Goal: Task Accomplishment & Management: Use online tool/utility

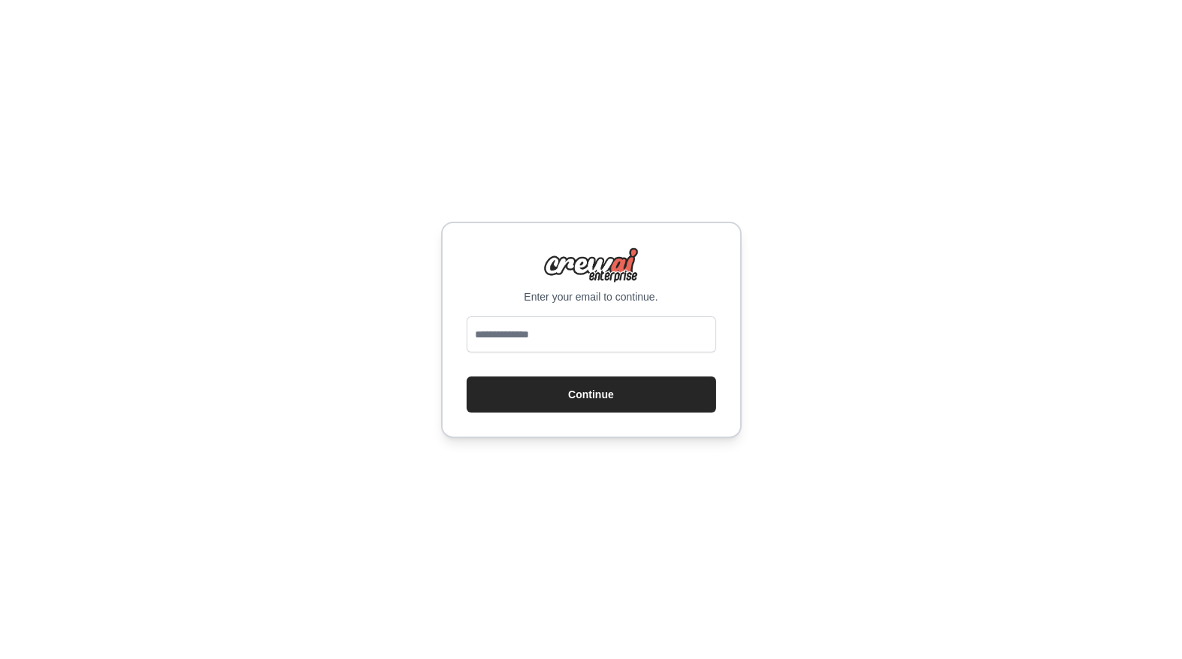
type input "**********"
click at [597, 382] on button "Continue" at bounding box center [592, 395] width 250 height 36
click at [601, 389] on button "Continue" at bounding box center [592, 395] width 250 height 36
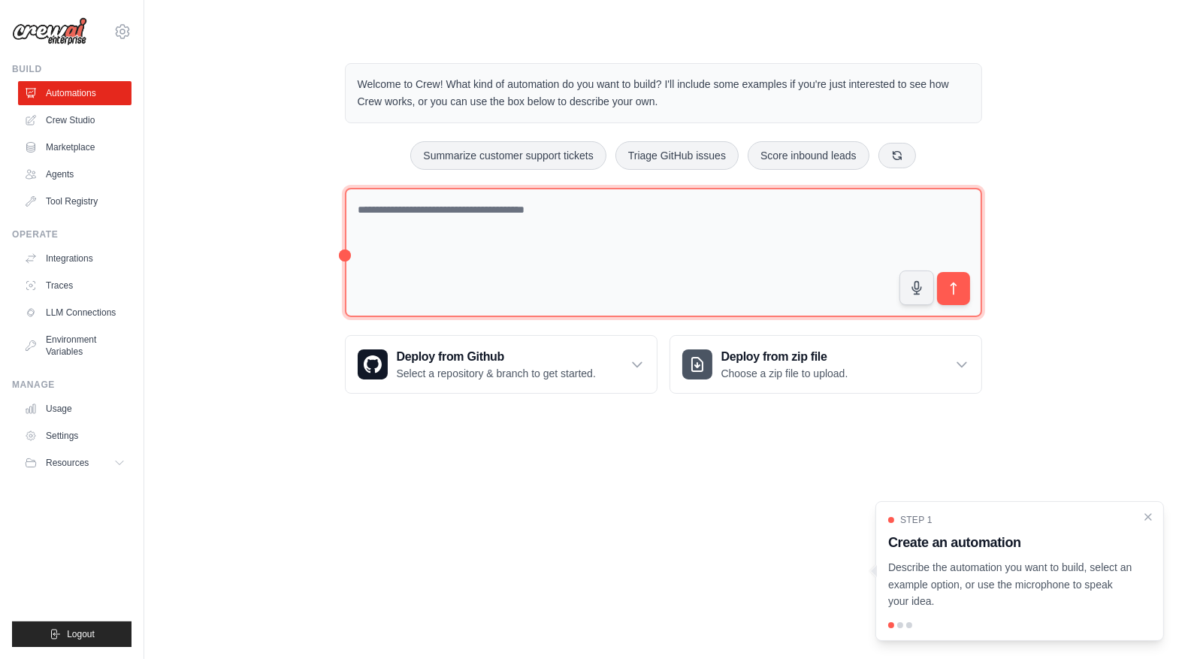
click at [595, 225] on textarea at bounding box center [663, 253] width 637 height 130
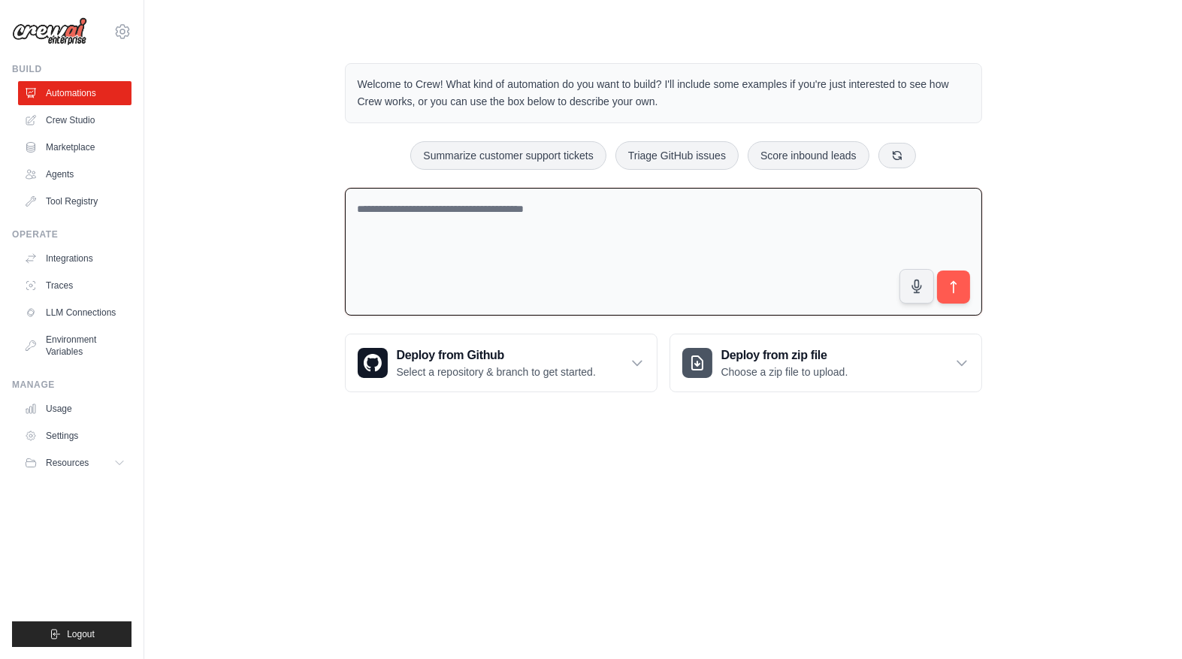
click at [861, 254] on textarea at bounding box center [663, 252] width 637 height 129
click at [949, 361] on div "Deploy from zip file Choose a zip file to upload." at bounding box center [826, 363] width 311 height 57
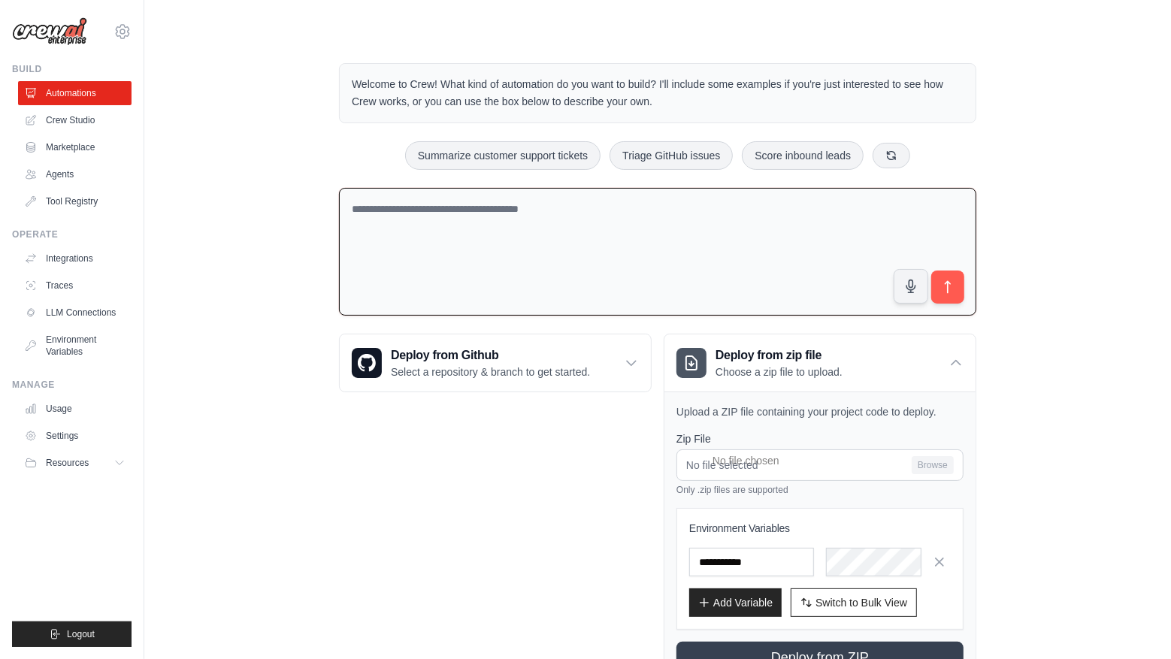
scroll to position [60, 0]
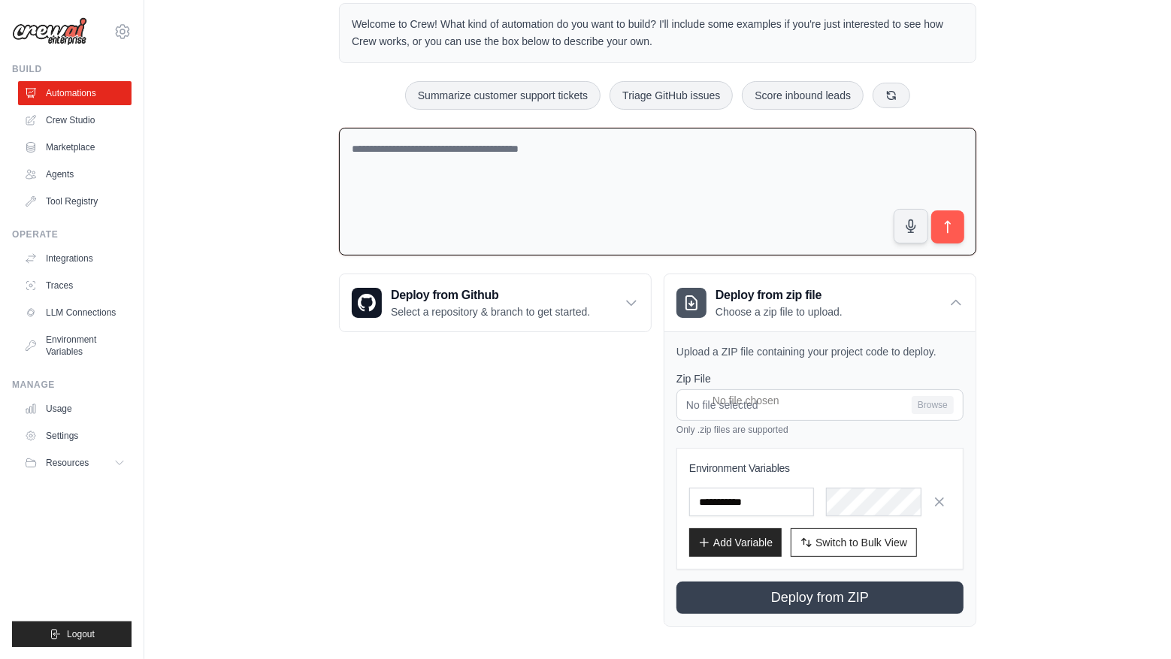
click at [994, 393] on div "Welcome to Crew! What kind of automation do you want to build? I'll include som…" at bounding box center [658, 315] width 674 height 672
click at [940, 398] on input "No file selected Browse" at bounding box center [820, 405] width 287 height 32
type input "**********"
click at [943, 499] on icon "button" at bounding box center [940, 502] width 8 height 8
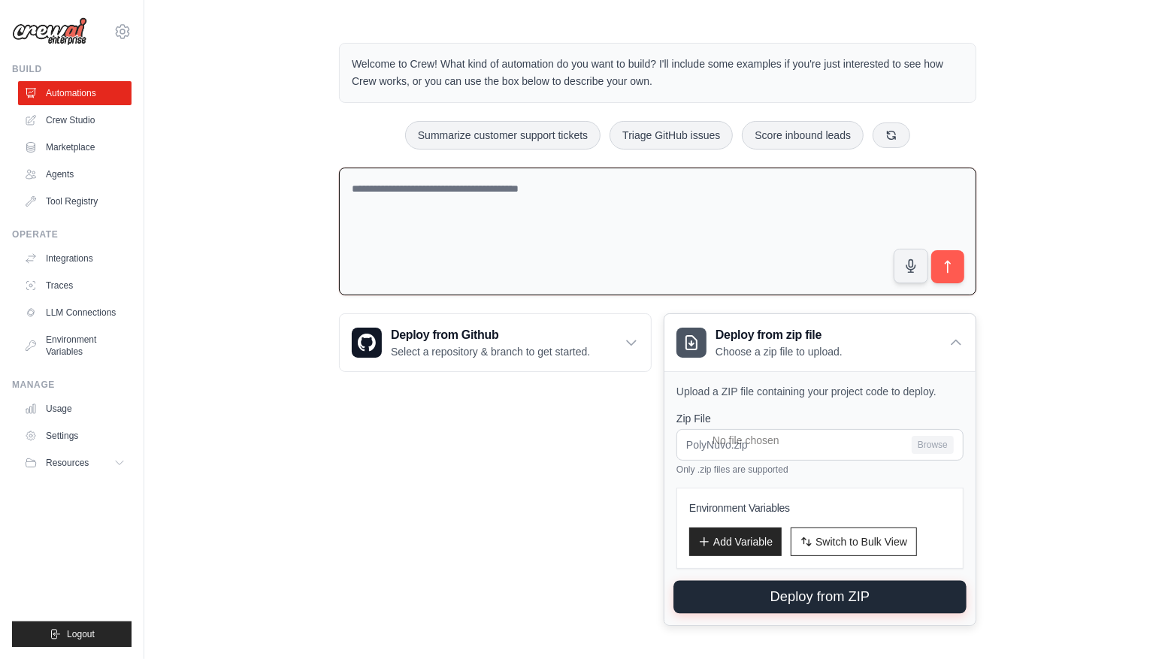
click at [861, 583] on button "Deploy from ZIP" at bounding box center [820, 597] width 293 height 33
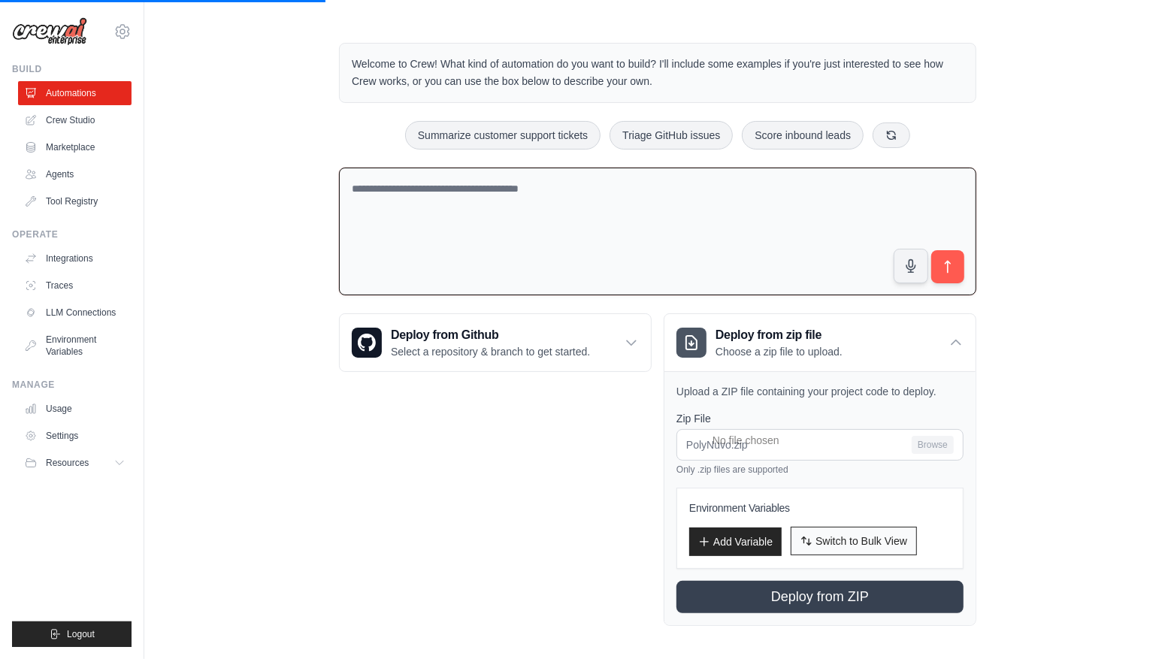
click at [869, 534] on span "Switch to Bulk View" at bounding box center [862, 541] width 92 height 15
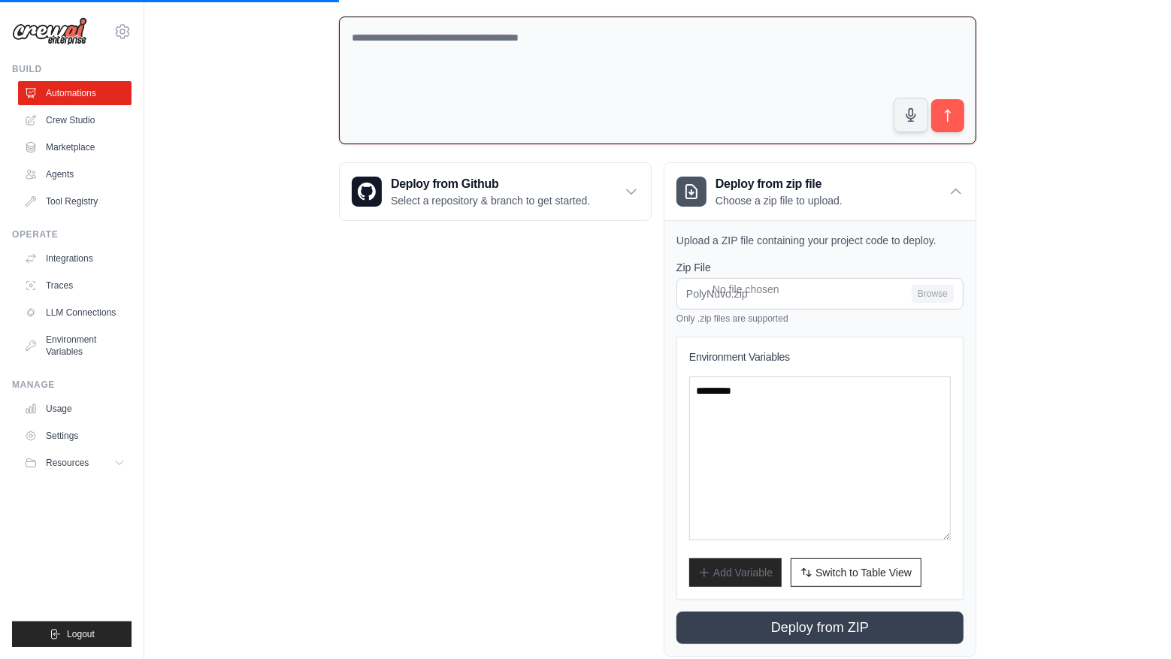
scroll to position [201, 0]
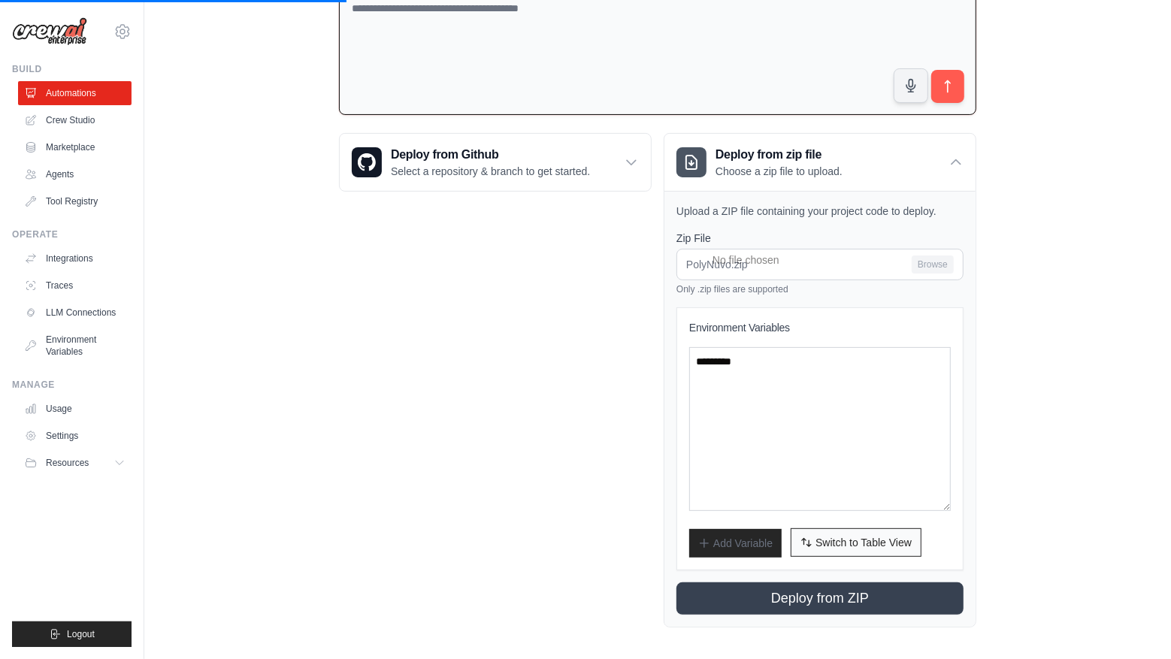
click at [844, 536] on span "Switch to Table View" at bounding box center [864, 542] width 96 height 15
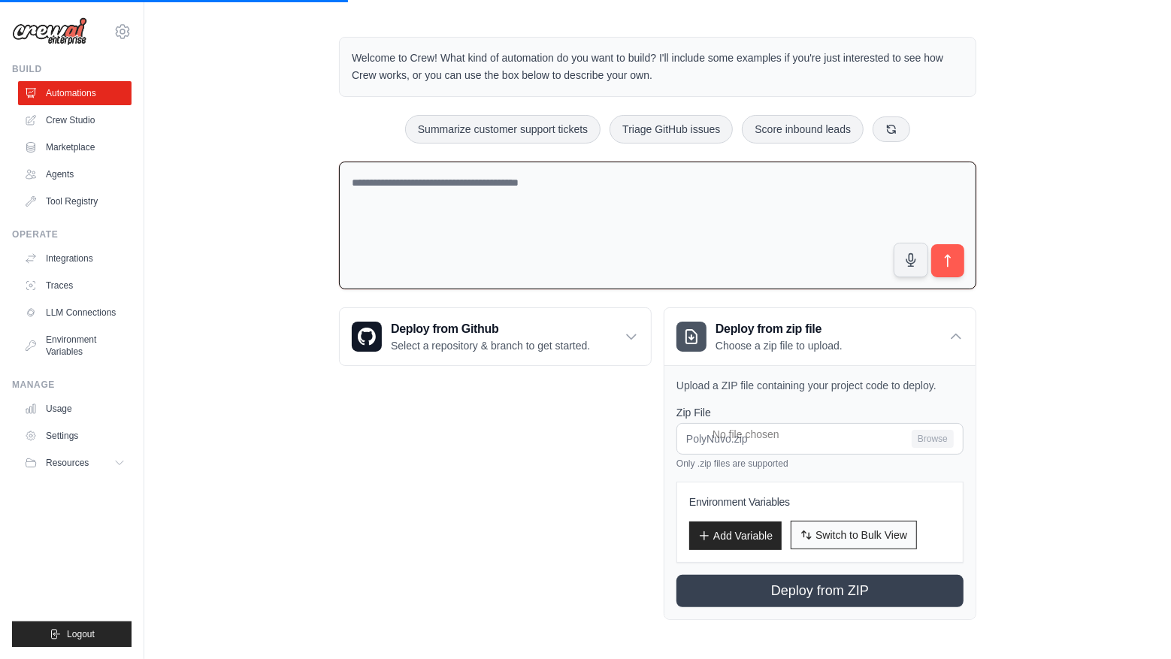
scroll to position [20, 0]
